Goal: Communication & Community: Answer question/provide support

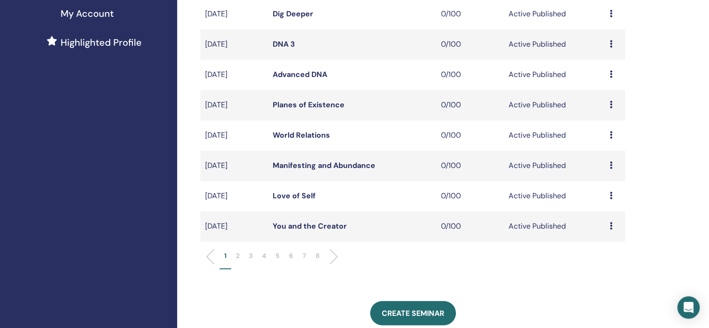
scroll to position [420, 0]
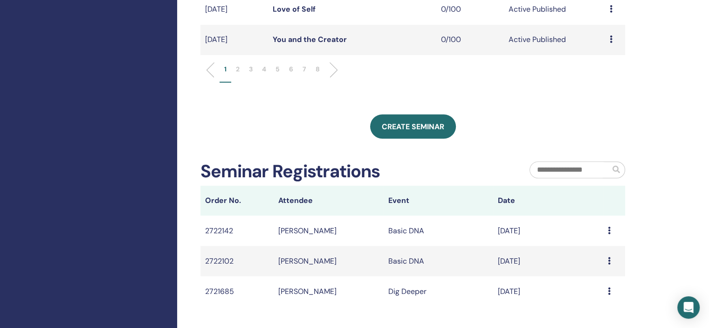
click at [281, 72] on li "5" at bounding box center [278, 73] width 14 height 18
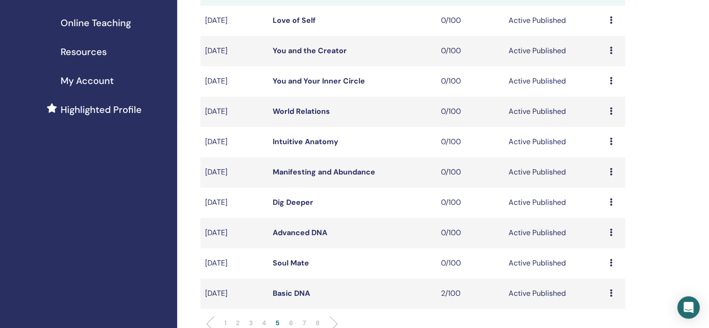
scroll to position [187, 0]
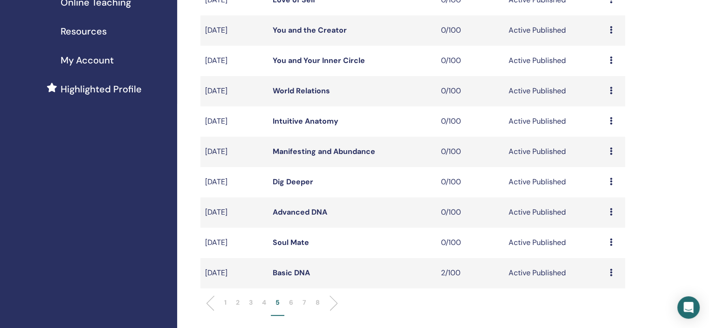
click at [611, 274] on icon at bounding box center [611, 272] width 3 height 7
click at [601, 309] on link "Attendees" at bounding box center [604, 310] width 35 height 10
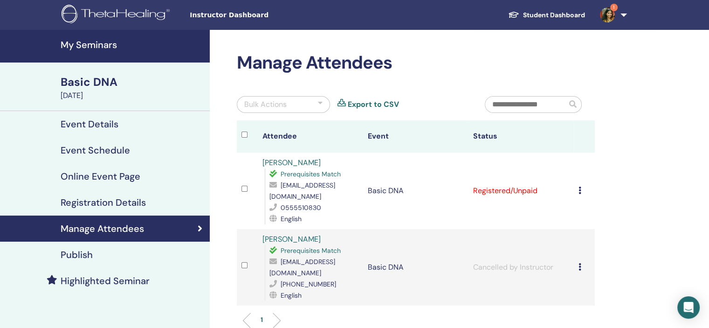
drag, startPoint x: 326, startPoint y: 161, endPoint x: 262, endPoint y: 160, distance: 64.4
click at [263, 160] on div "Nesreen Alnjjar Prerequisites Match nsrynalnjar3@gmail.com 0555510830 English" at bounding box center [311, 190] width 96 height 67
click at [375, 215] on td "Basic DNA" at bounding box center [415, 191] width 105 height 76
drag, startPoint x: 357, startPoint y: 185, endPoint x: 279, endPoint y: 188, distance: 78.4
click at [280, 188] on div "nsrynalnjar3@gmail.com" at bounding box center [314, 191] width 89 height 22
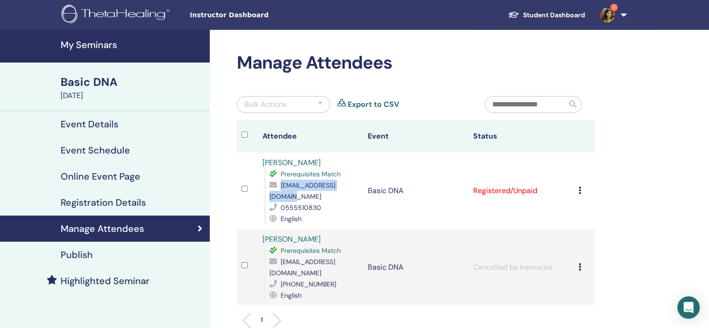
copy div "nsrynalnjar3@gmail.com"
click at [295, 203] on span "0555510830" at bounding box center [301, 207] width 41 height 8
click at [363, 199] on td "Basic DNA" at bounding box center [415, 191] width 105 height 76
click at [272, 203] on icon at bounding box center [275, 206] width 11 height 7
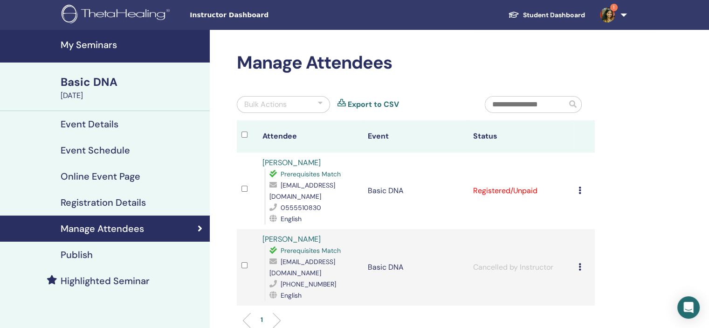
click at [274, 181] on icon at bounding box center [275, 184] width 11 height 7
drag, startPoint x: 259, startPoint y: 160, endPoint x: 289, endPoint y: 158, distance: 30.4
click at [289, 158] on td "Nesreen Alnjjar Prerequisites Match nsrynalnjar3@gmail.com 0555510830 English" at bounding box center [310, 191] width 105 height 76
copy link "Nesreen"
drag, startPoint x: 423, startPoint y: 158, endPoint x: 417, endPoint y: 170, distance: 13.8
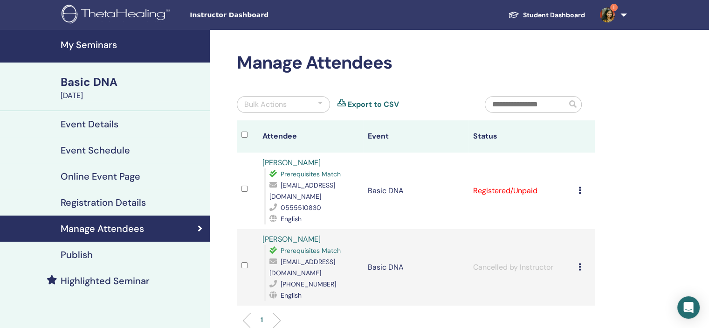
click at [423, 159] on td "Basic DNA" at bounding box center [415, 191] width 105 height 76
drag, startPoint x: 280, startPoint y: 183, endPoint x: 353, endPoint y: 187, distance: 72.8
click at [335, 187] on span "nsrynalnjar3@gmail.com" at bounding box center [303, 191] width 66 height 20
click at [257, 187] on td at bounding box center [247, 191] width 21 height 76
drag, startPoint x: 280, startPoint y: 182, endPoint x: 318, endPoint y: 183, distance: 37.8
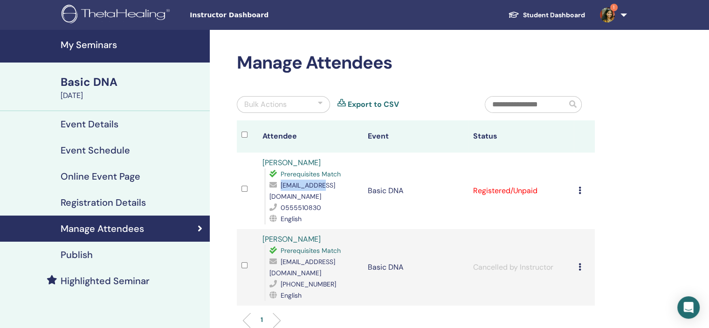
click at [318, 183] on div "nsrynalnjar3@gmail.com" at bounding box center [314, 191] width 89 height 22
copy div "nsrynalnjar3"
drag, startPoint x: 265, startPoint y: 163, endPoint x: 327, endPoint y: 163, distance: 62.5
click at [327, 163] on tr "Nesreen Alnjjar Prerequisites Match nsrynalnjar3@gmail.com 0555510830 English B…" at bounding box center [416, 191] width 358 height 76
copy tr "Nesreen Alnjjar"
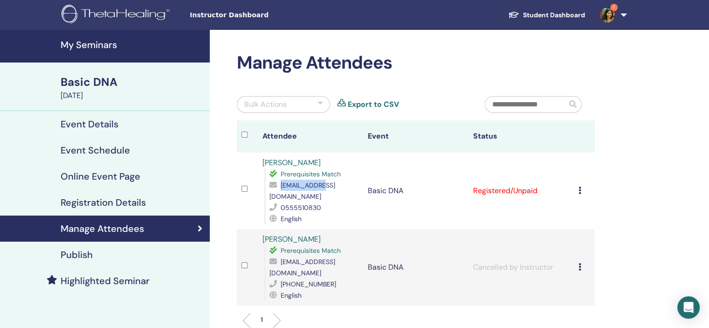
click at [102, 54] on link "My Seminars" at bounding box center [105, 46] width 210 height 33
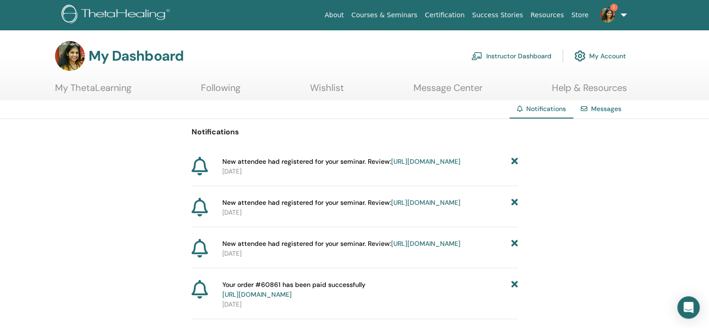
click at [514, 208] on icon at bounding box center [514, 203] width 7 height 10
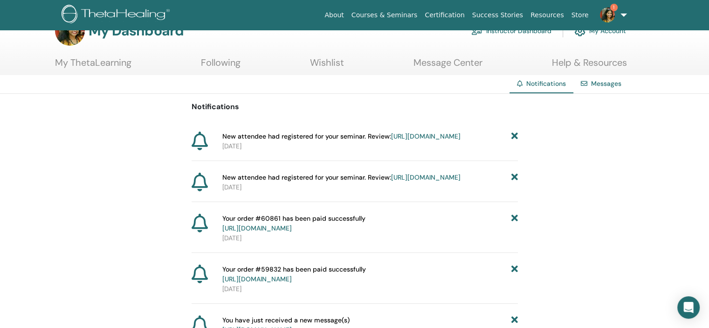
scroll to position [47, 0]
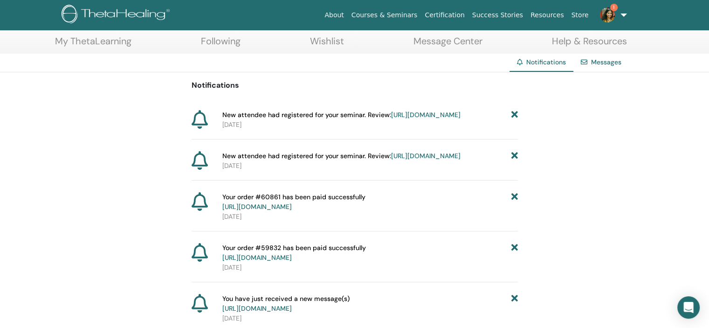
click at [419, 160] on link "https://member.thetahealing.com/instructor/seminar/374381/attendees" at bounding box center [425, 156] width 69 height 8
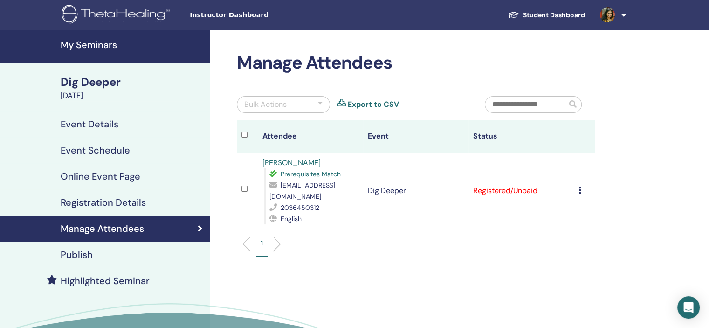
click at [580, 187] on icon at bounding box center [580, 190] width 3 height 7
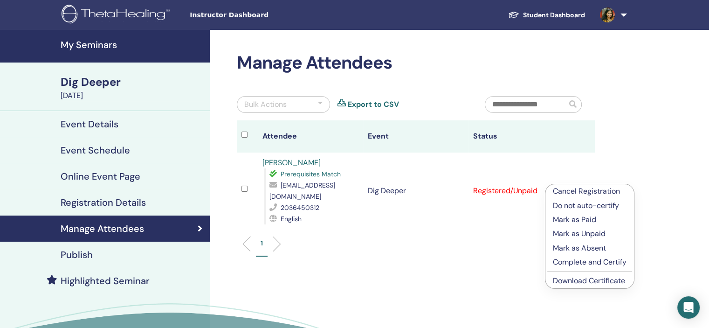
click at [572, 220] on p "Mark as Paid" at bounding box center [590, 219] width 74 height 11
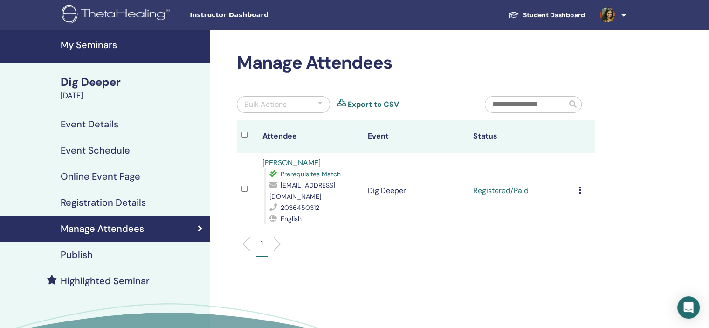
click at [581, 187] on icon at bounding box center [580, 190] width 3 height 7
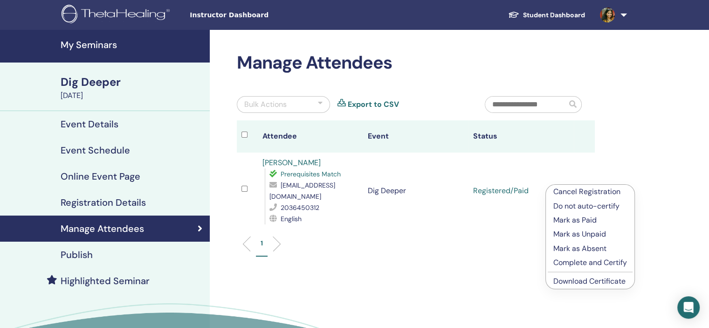
click at [576, 284] on link "Download Certificate" at bounding box center [590, 281] width 72 height 10
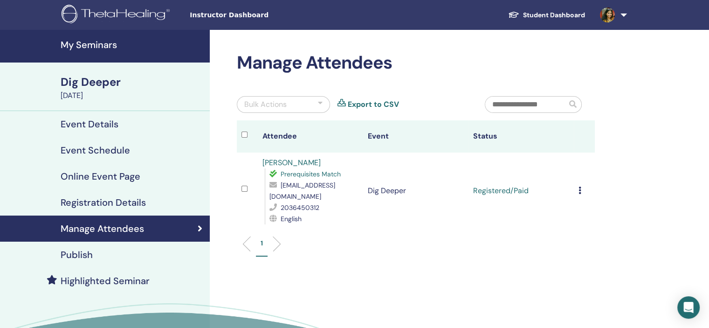
click at [111, 40] on h4 "My Seminars" at bounding box center [133, 44] width 144 height 11
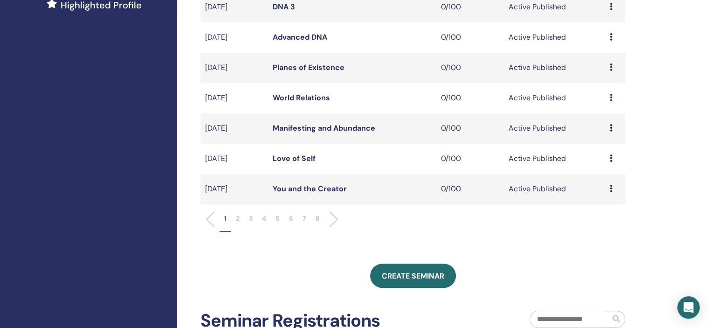
scroll to position [280, 0]
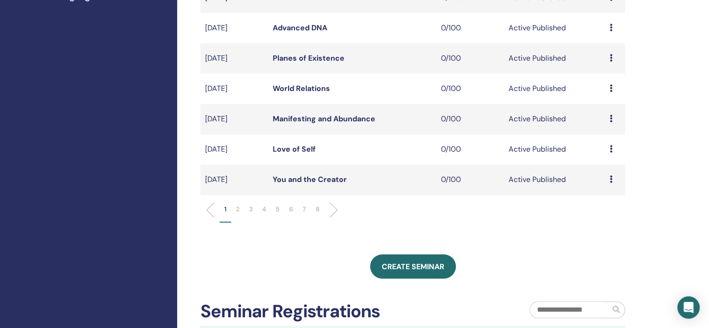
click at [292, 210] on p "6" at bounding box center [291, 209] width 4 height 10
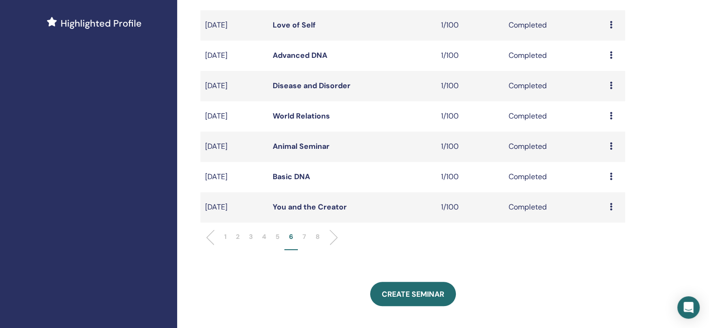
scroll to position [233, 0]
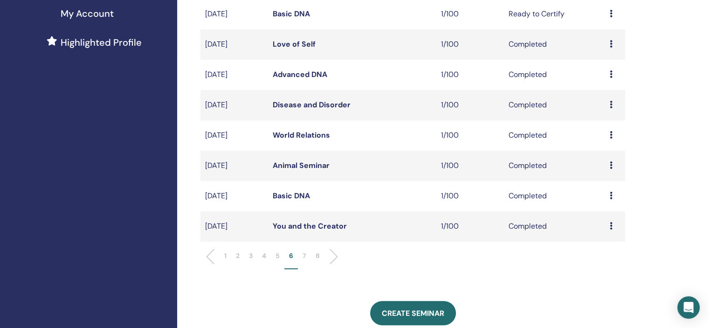
click at [613, 104] on div "Preview Attendees" at bounding box center [615, 104] width 11 height 11
click at [601, 123] on link "Attendees" at bounding box center [606, 126] width 35 height 10
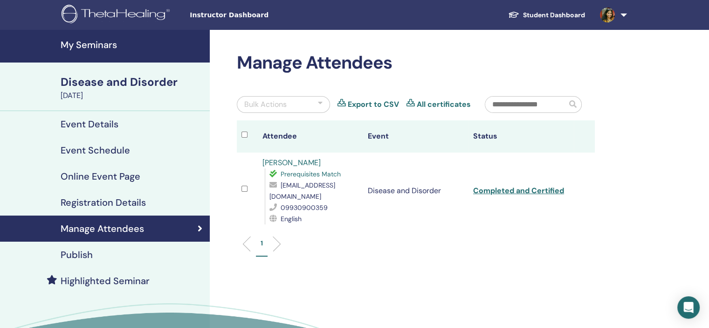
click at [294, 161] on link "[PERSON_NAME]" at bounding box center [292, 163] width 58 height 10
click at [115, 45] on h4 "My Seminars" at bounding box center [133, 44] width 144 height 11
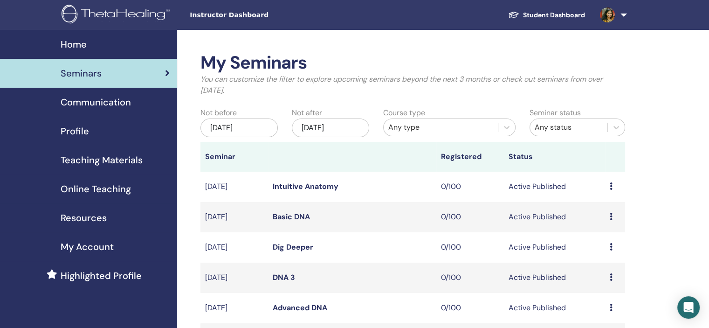
click at [117, 108] on span "Communication" at bounding box center [96, 102] width 70 height 14
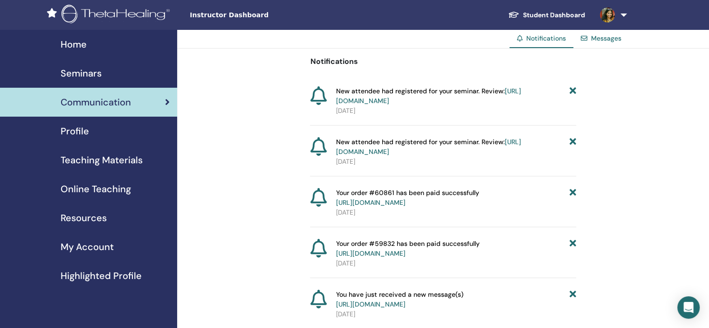
click at [103, 136] on div "Profile" at bounding box center [88, 131] width 162 height 14
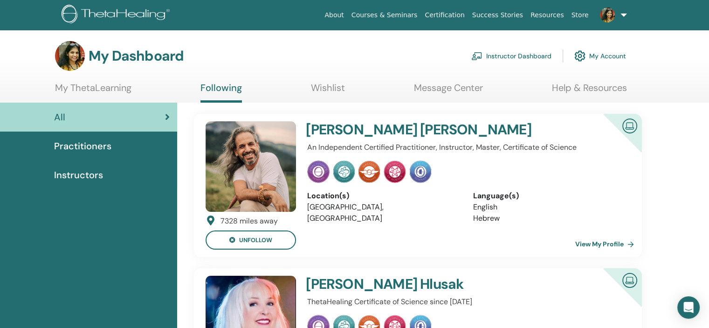
click at [610, 3] on link at bounding box center [612, 15] width 38 height 30
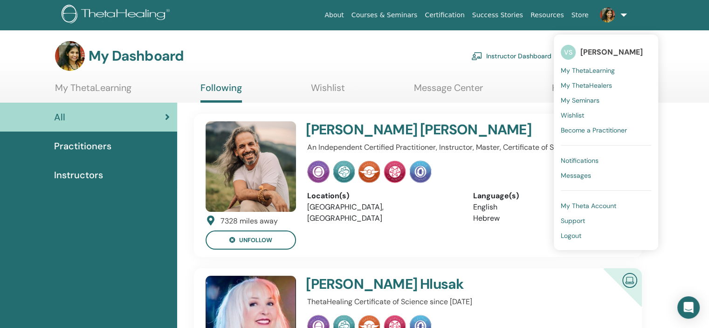
click at [610, 16] on img at bounding box center [607, 14] width 15 height 15
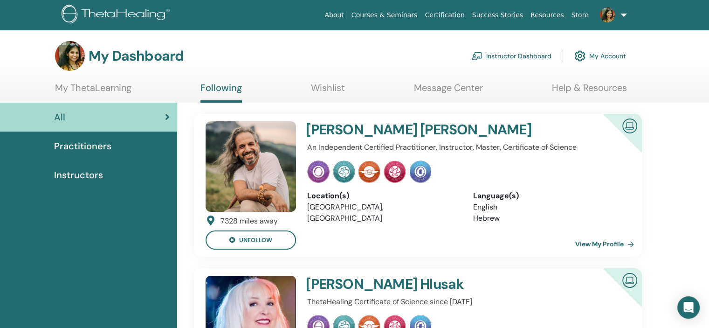
click at [610, 16] on img at bounding box center [607, 14] width 15 height 15
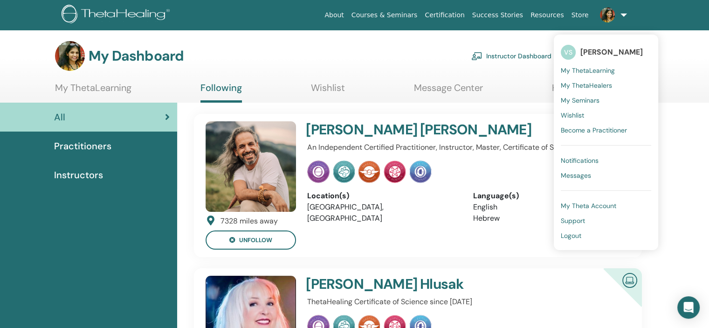
click at [587, 161] on span "Notifications" at bounding box center [580, 160] width 38 height 8
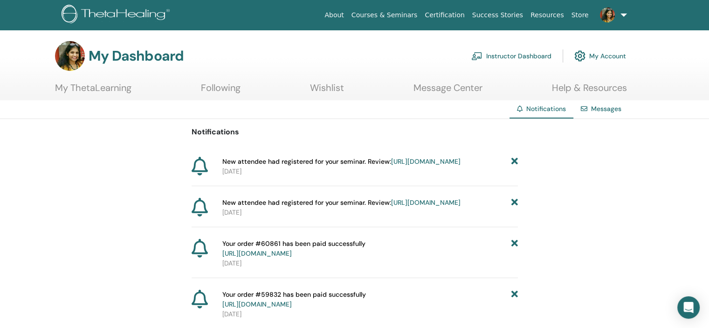
click at [399, 166] on link "[URL][DOMAIN_NAME]" at bounding box center [425, 161] width 69 height 8
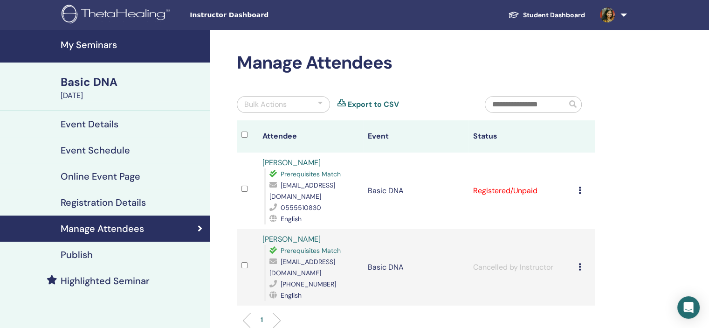
click at [288, 160] on link "Nesreen Alnjjar" at bounding box center [292, 163] width 58 height 10
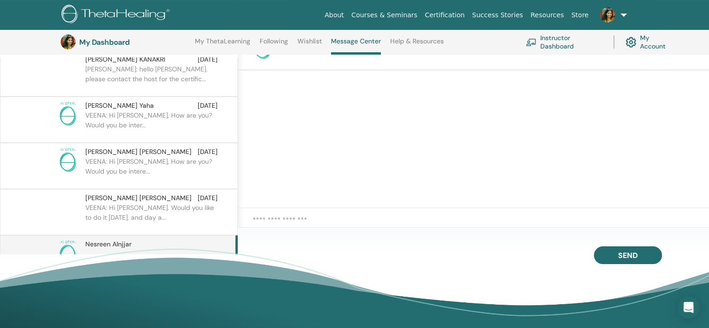
scroll to position [1974, 0]
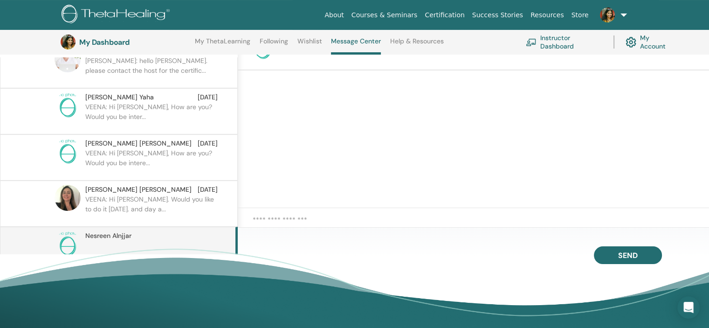
click at [314, 221] on textarea at bounding box center [481, 225] width 457 height 20
paste textarea "**********"
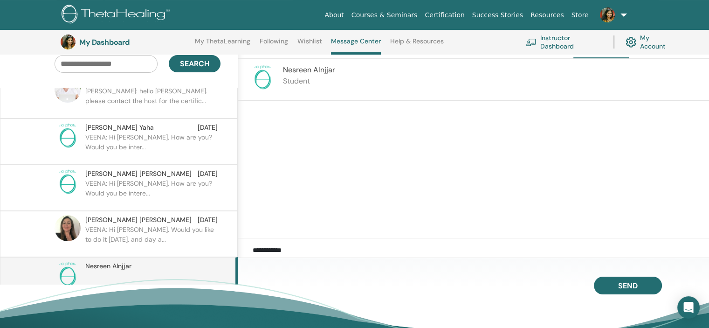
scroll to position [71, 0]
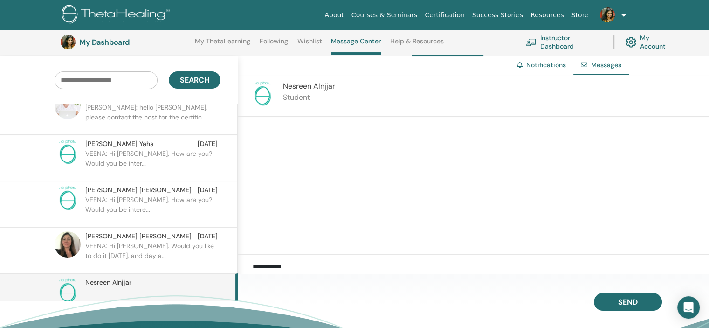
click at [273, 264] on textarea "**********" at bounding box center [481, 271] width 457 height 20
type textarea "**********"
click at [638, 302] on span "Send" at bounding box center [628, 300] width 20 height 7
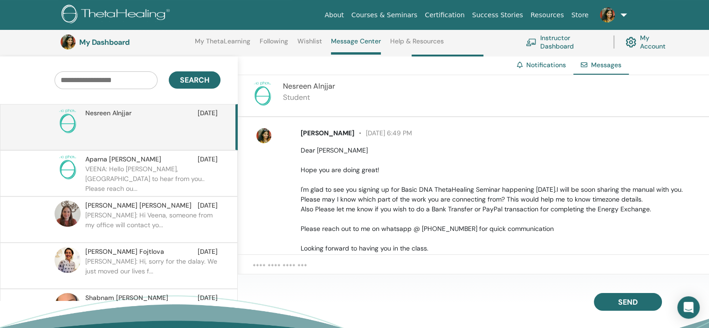
scroll to position [54, 0]
